Goal: Transaction & Acquisition: Purchase product/service

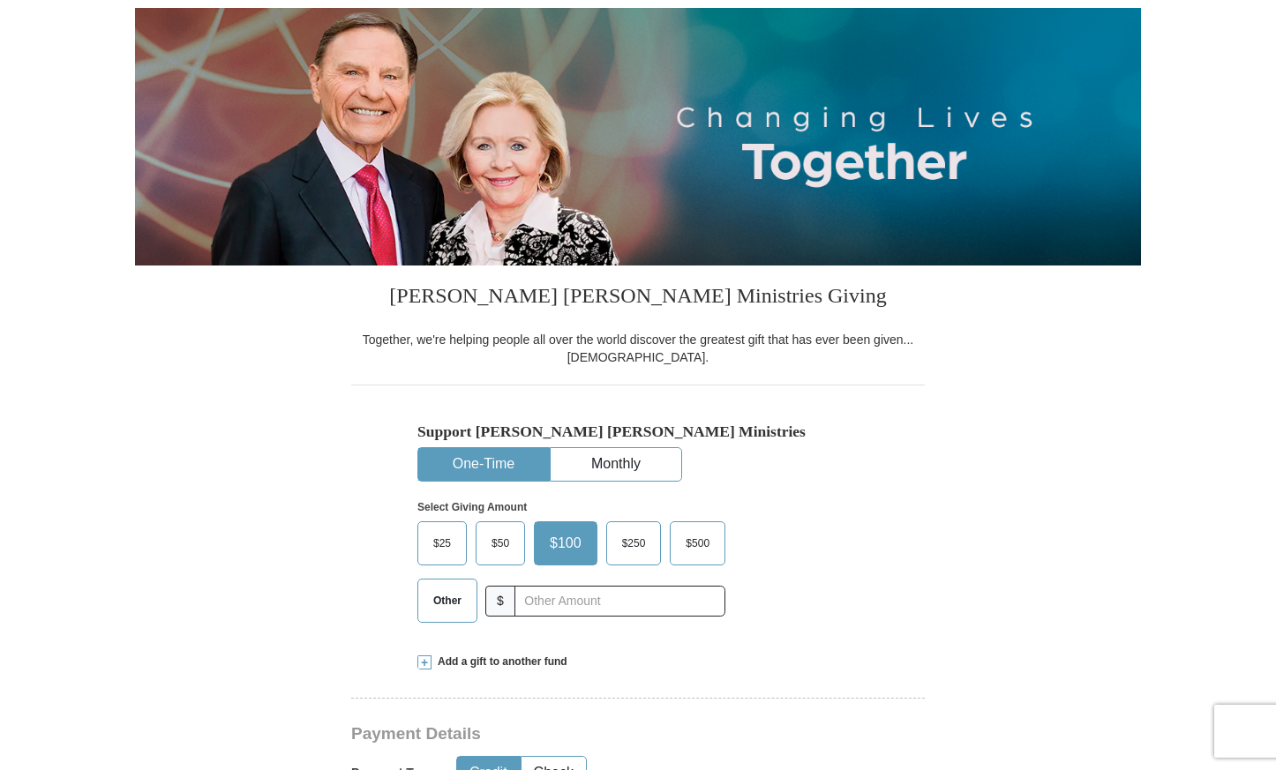
scroll to position [353, 0]
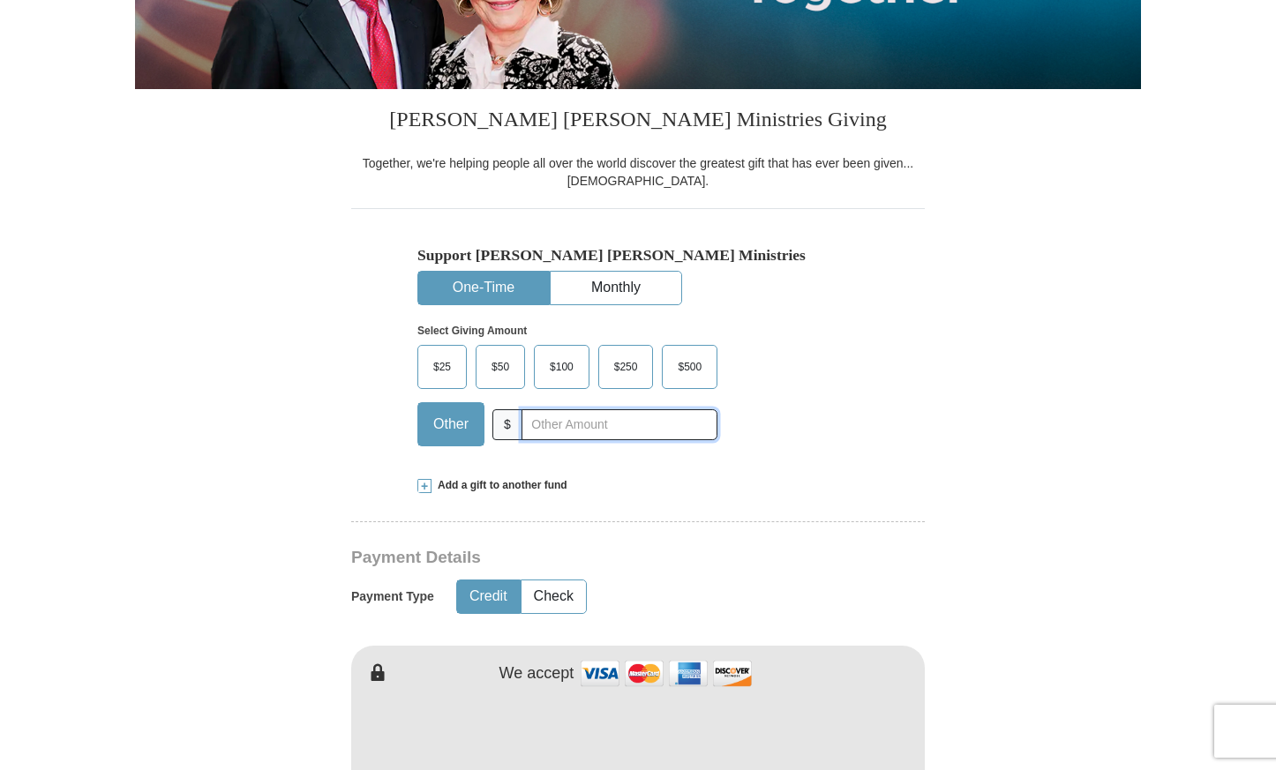
click at [604, 428] on input "text" at bounding box center [619, 424] width 196 height 31
type input "101.00"
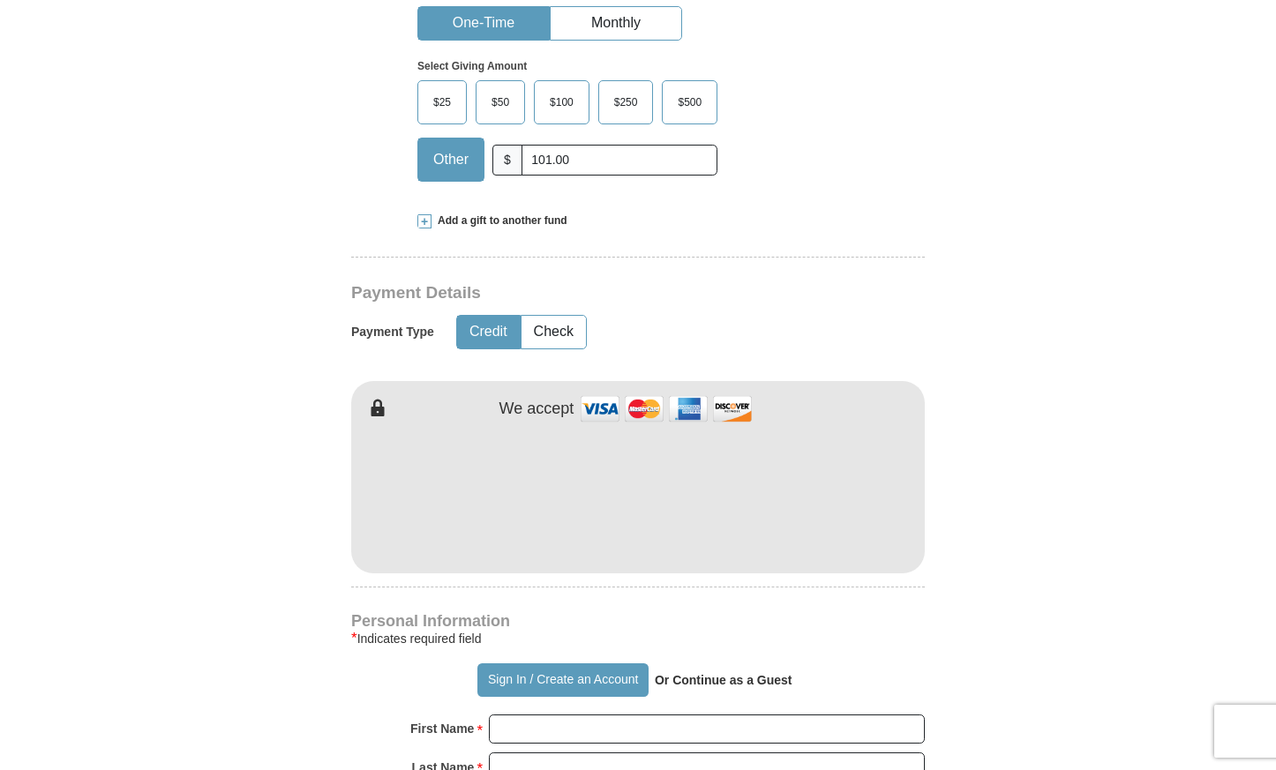
click at [633, 633] on div "* Indicates required field" at bounding box center [637, 638] width 573 height 21
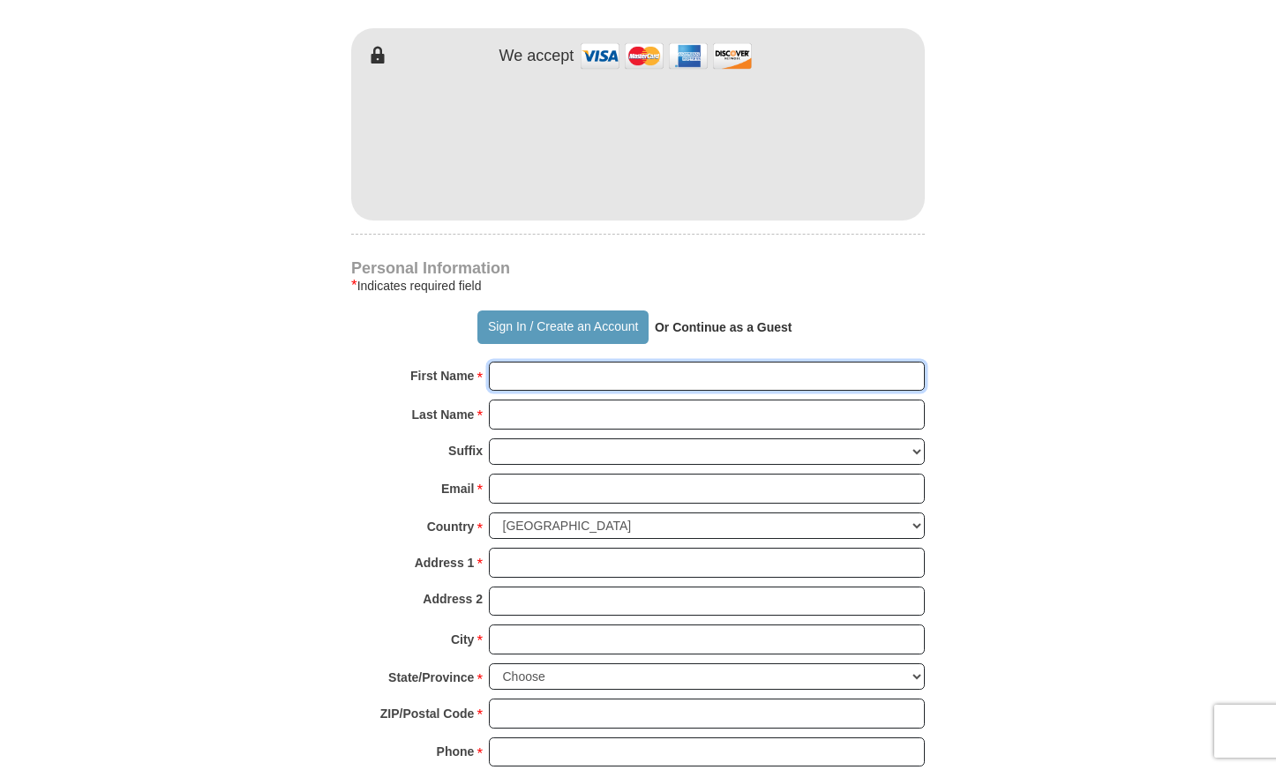
click at [633, 374] on input "First Name *" at bounding box center [707, 377] width 436 height 30
type input "[PERSON_NAME]"
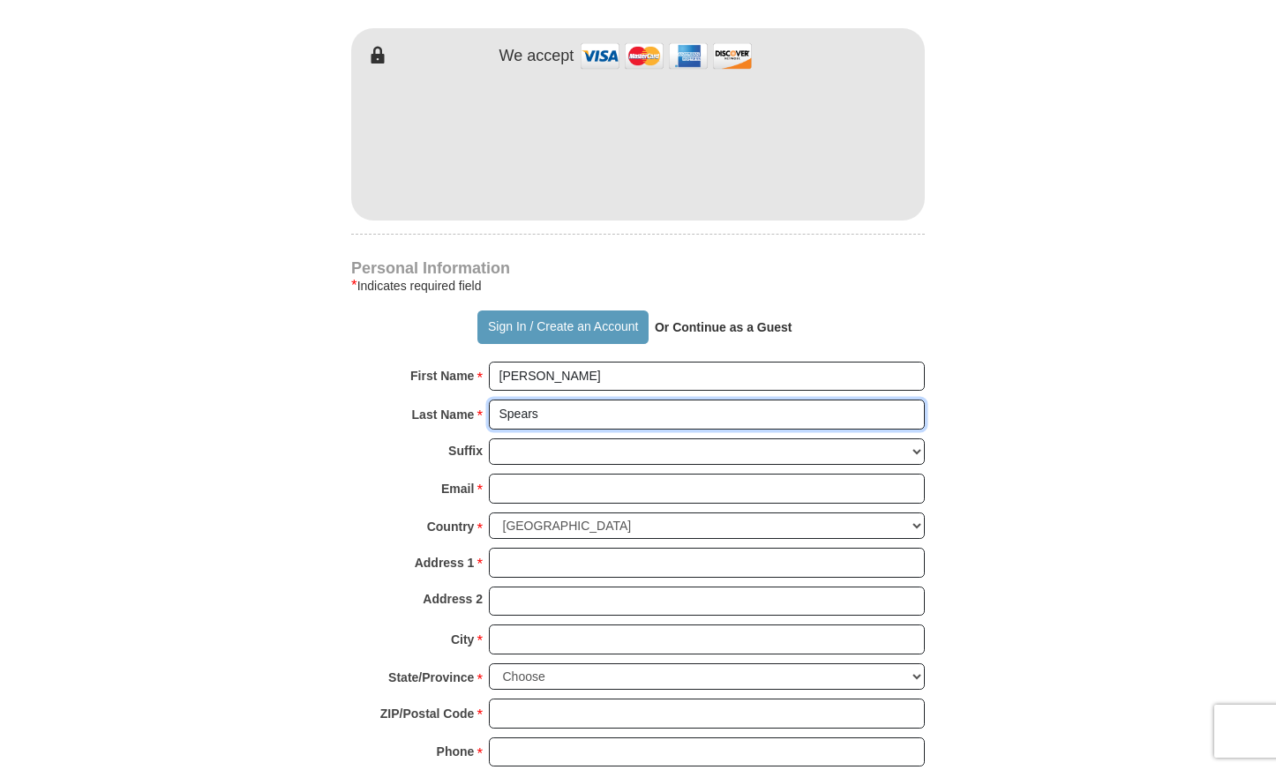
type input "Spears"
type input "[EMAIL_ADDRESS][DOMAIN_NAME]"
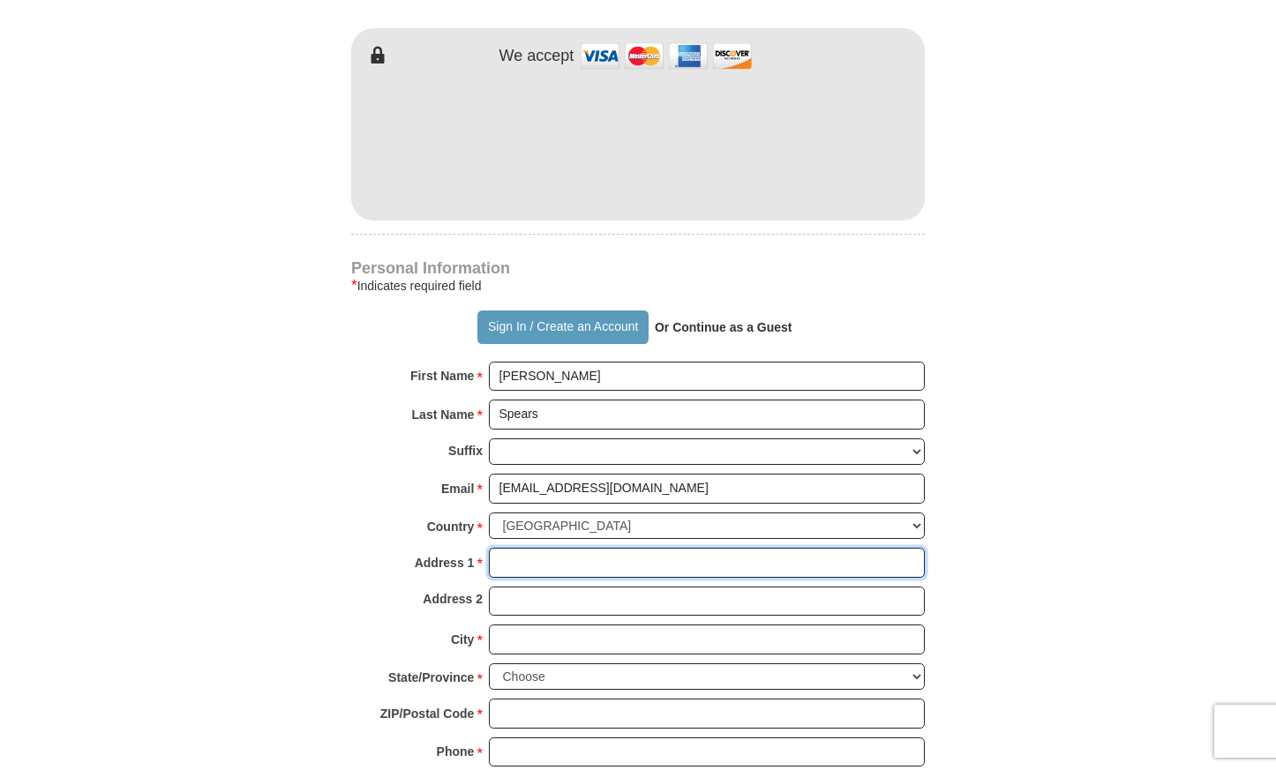
click at [606, 558] on input "Address 1 *" at bounding box center [707, 563] width 436 height 30
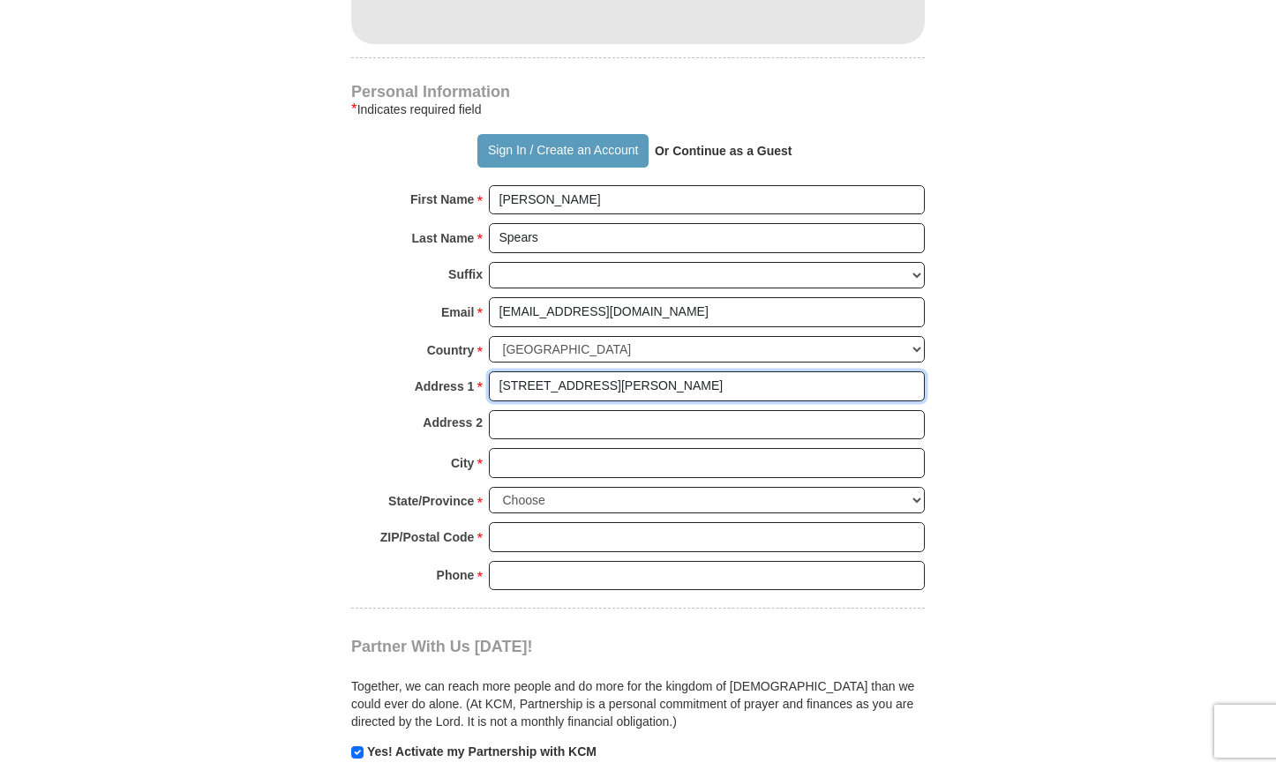
type input "[STREET_ADDRESS][PERSON_NAME]"
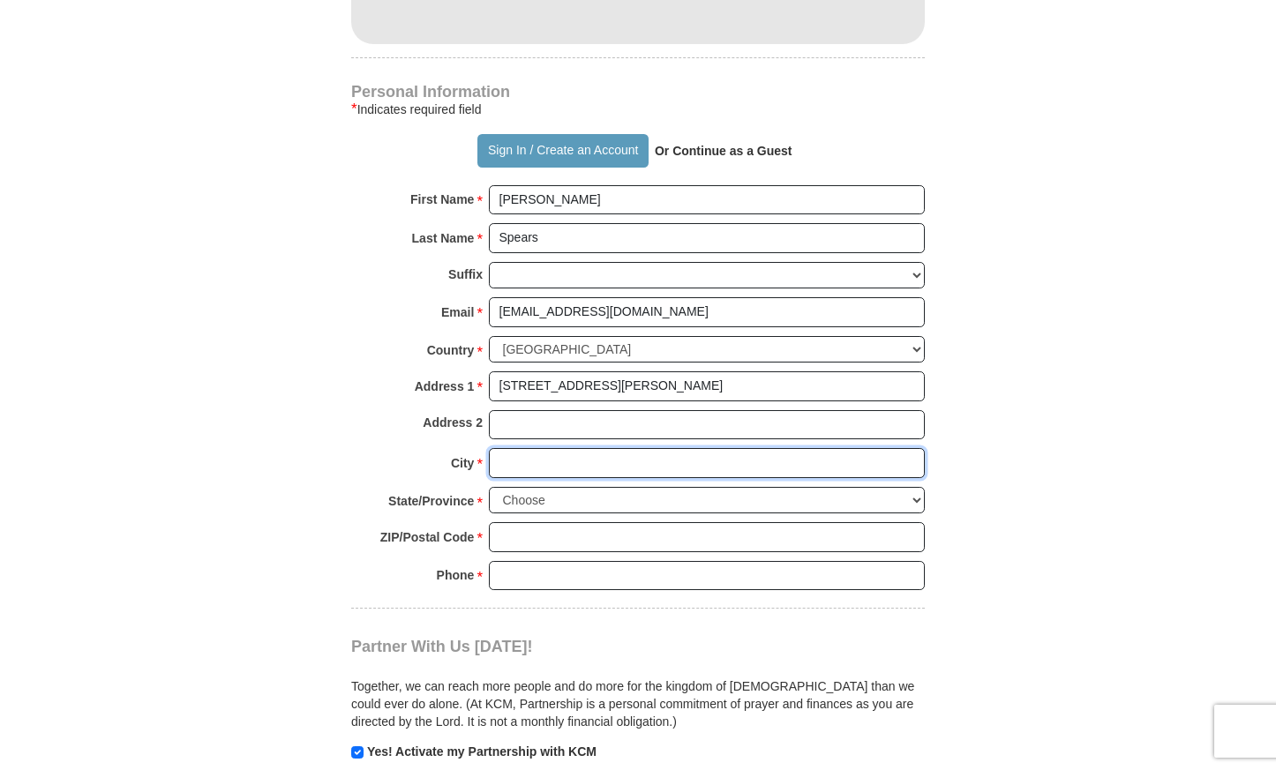
click at [624, 468] on input "City *" at bounding box center [707, 463] width 436 height 30
type input "[PERSON_NAME]"
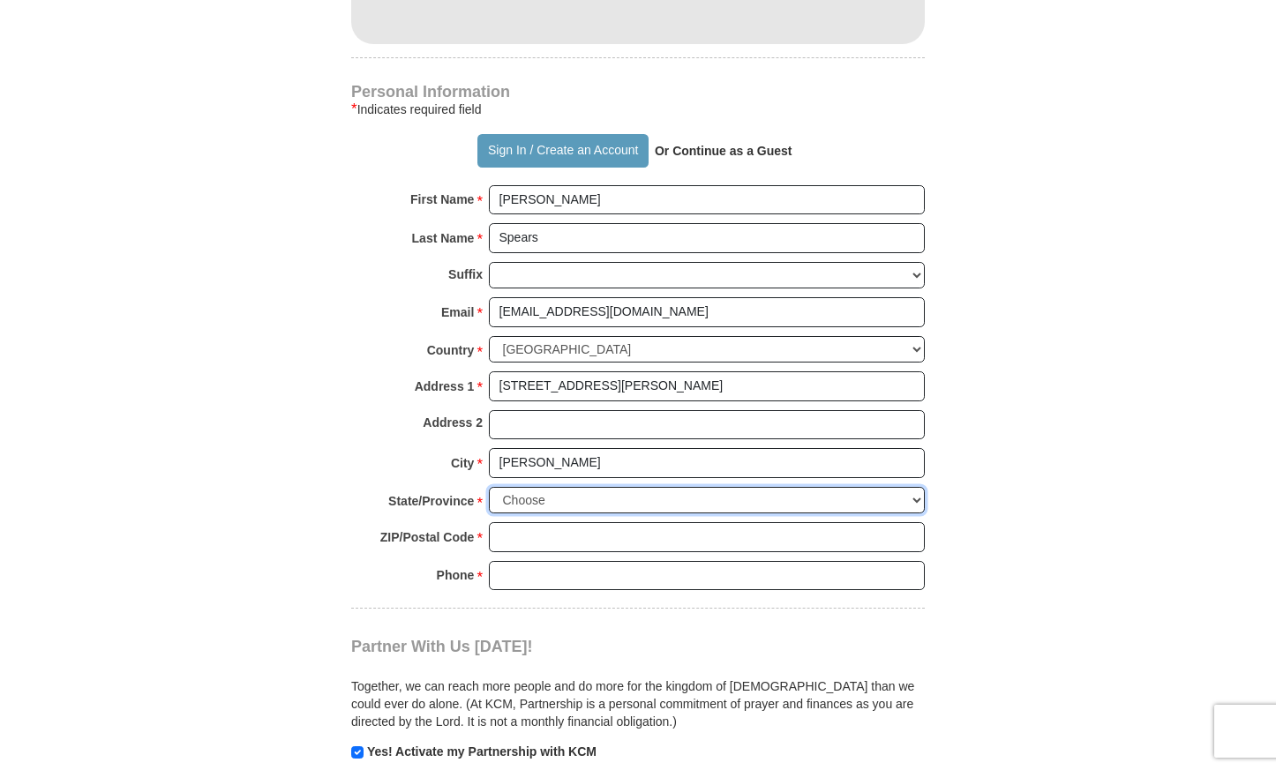
click at [609, 504] on select "Choose [US_STATE] [US_STATE] [US_STATE] [US_STATE] [US_STATE] Armed Forces Amer…" at bounding box center [707, 500] width 436 height 27
select select "OK"
click at [489, 487] on select "Choose [US_STATE] [US_STATE] [US_STATE] [US_STATE] [US_STATE] Armed Forces Amer…" at bounding box center [707, 500] width 436 height 27
click at [546, 534] on input "ZIP/Postal Code *" at bounding box center [707, 537] width 436 height 30
type input "74037"
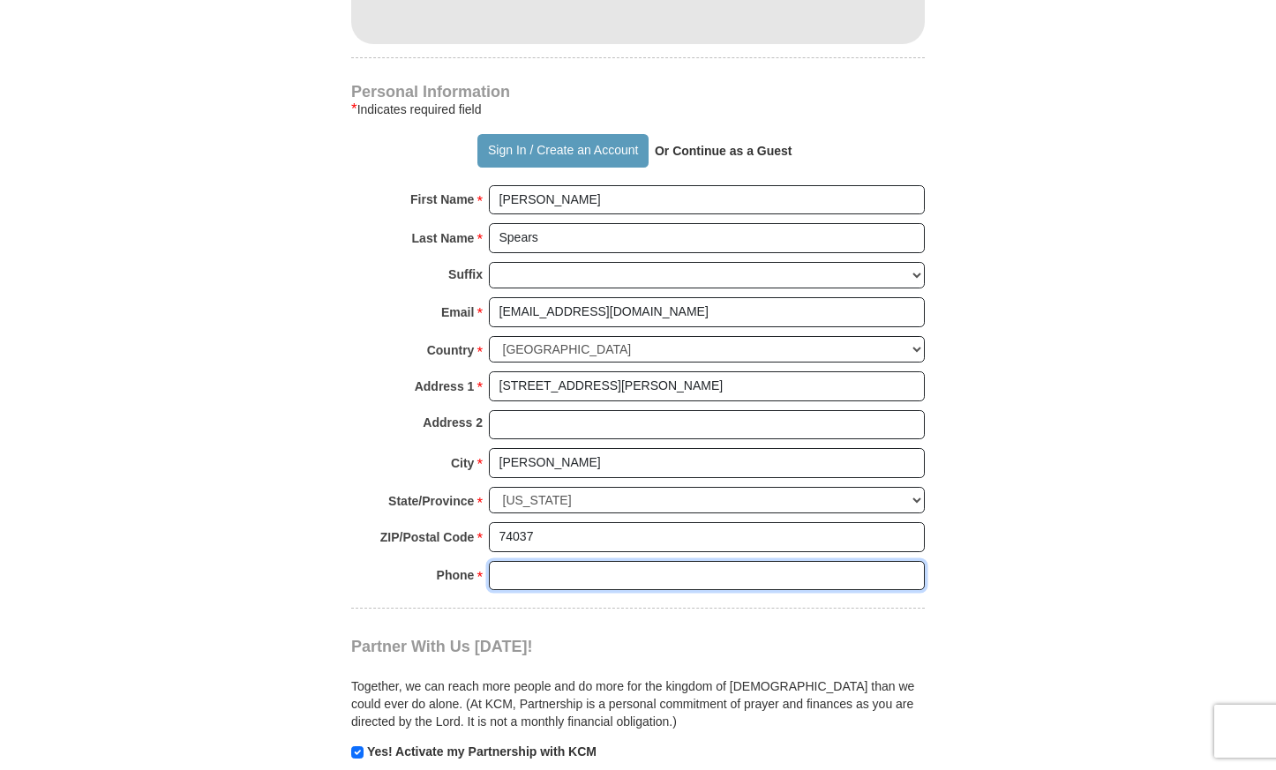
click at [503, 579] on input "Phone * *" at bounding box center [707, 576] width 436 height 30
type input "9182986350"
click at [251, 632] on form "Already have an account? Sign in for faster giving. Don't have an account? Crea…" at bounding box center [638, 6] width 1006 height 2164
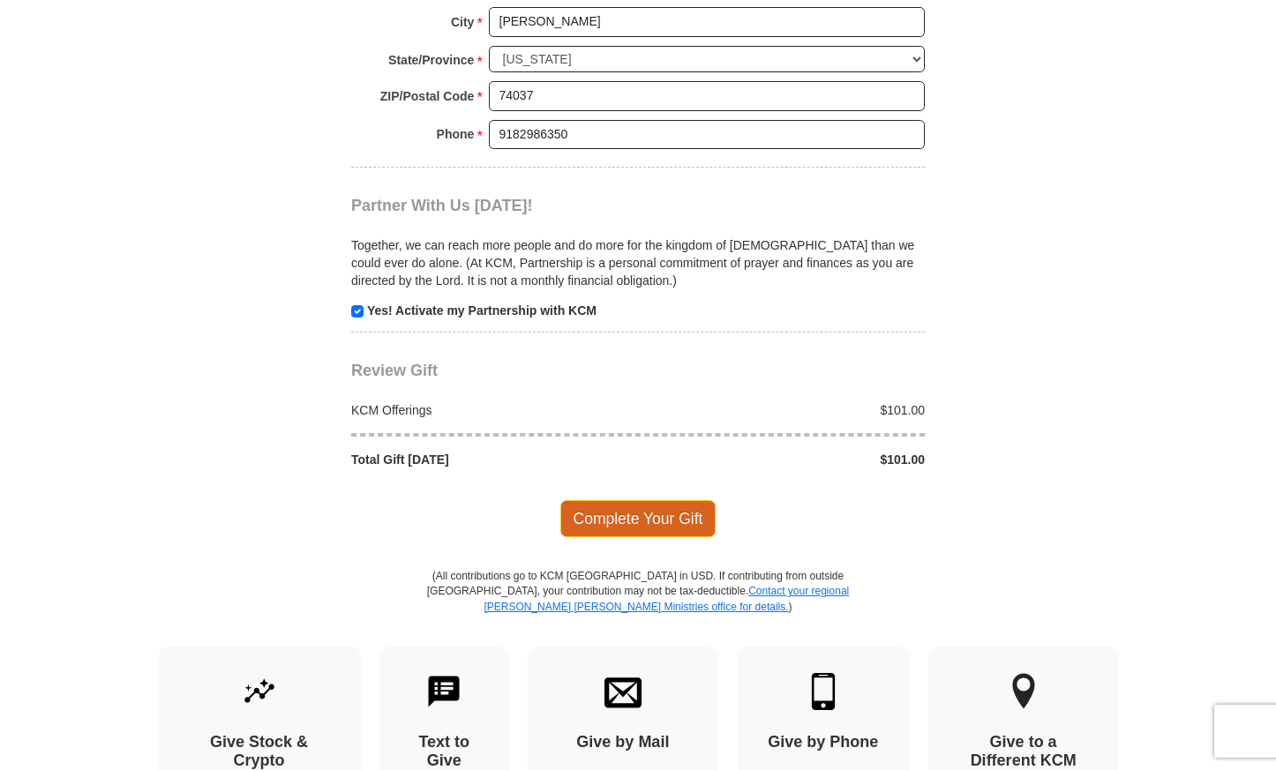
click at [650, 521] on span "Complete Your Gift" at bounding box center [638, 518] width 156 height 37
